Goal: Information Seeking & Learning: Learn about a topic

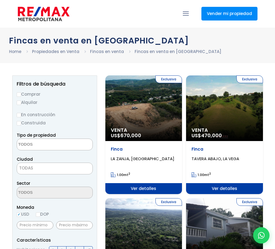
select select
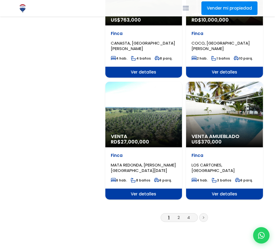
scroll to position [867, 0]
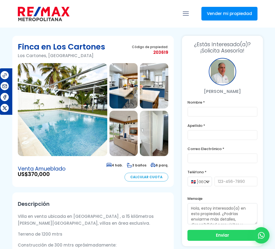
click at [83, 114] on img at bounding box center [62, 109] width 89 height 93
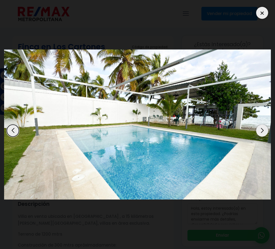
click at [262, 133] on div "Next slide" at bounding box center [262, 131] width 12 height 12
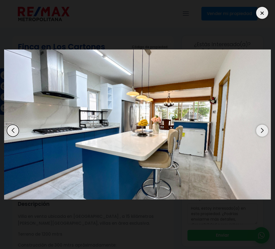
click at [261, 131] on div "Next slide" at bounding box center [262, 131] width 12 height 12
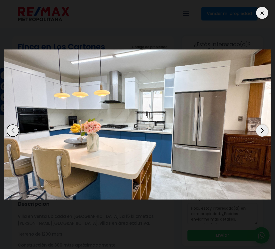
click at [261, 130] on div "Next slide" at bounding box center [262, 131] width 12 height 12
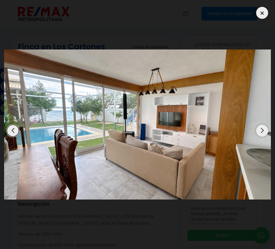
click at [261, 130] on div "Next slide" at bounding box center [262, 131] width 12 height 12
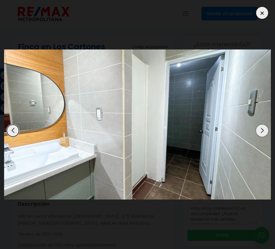
click at [261, 130] on div "Next slide" at bounding box center [262, 131] width 12 height 12
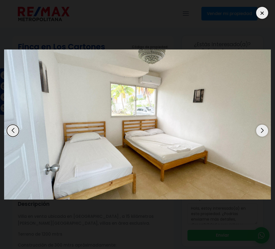
click at [261, 130] on div "Next slide" at bounding box center [262, 131] width 12 height 12
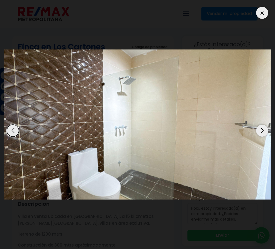
click at [261, 130] on div "Next slide" at bounding box center [262, 131] width 12 height 12
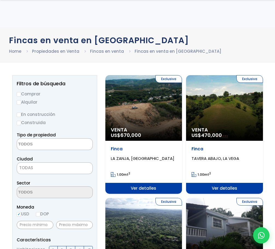
select select
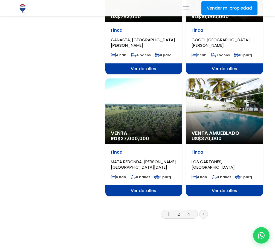
scroll to position [867, 0]
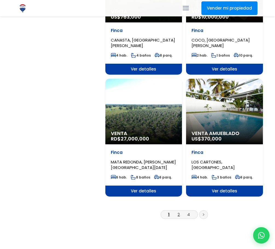
click at [178, 212] on link "2" at bounding box center [178, 215] width 2 height 6
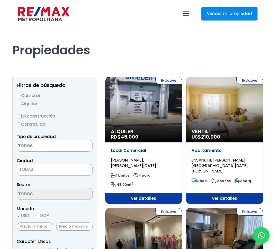
select select
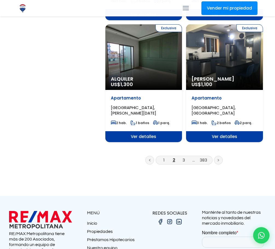
scroll to position [1013, 0]
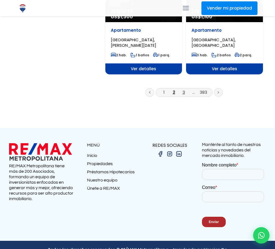
click at [182, 89] on link "3" at bounding box center [183, 92] width 2 height 6
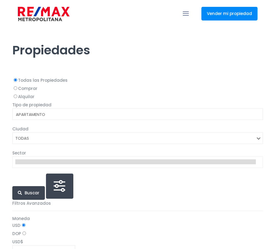
select select
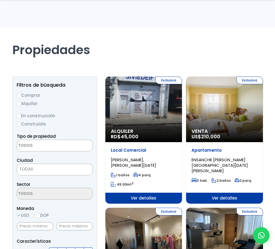
select select
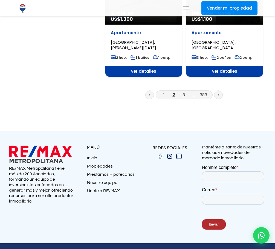
scroll to position [1013, 0]
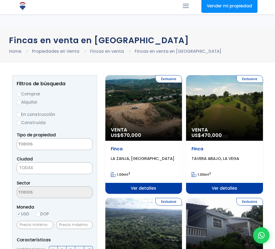
select select
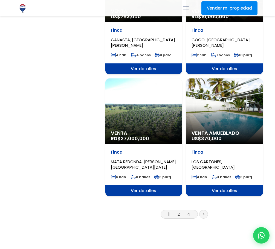
scroll to position [867, 0]
